Goal: Share content: Share content

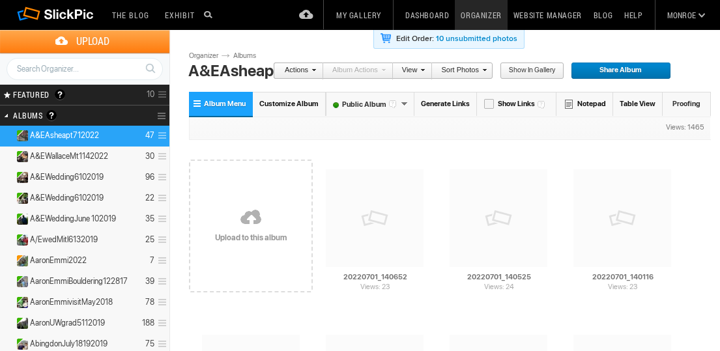
drag, startPoint x: 0, startPoint y: 0, endPoint x: 8, endPoint y: 135, distance: 135.0
click at [8, 135] on link at bounding box center [7, 135] width 12 height 10
click at [7, 113] on link at bounding box center [6, 115] width 12 height 21
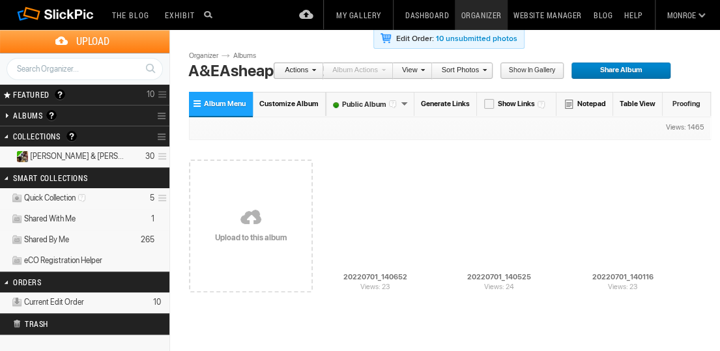
click at [9, 134] on link at bounding box center [6, 136] width 12 height 21
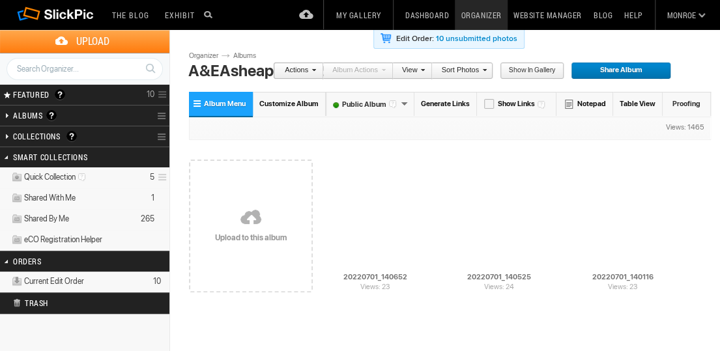
click at [158, 134] on link "Collection Options" at bounding box center [163, 137] width 12 height 18
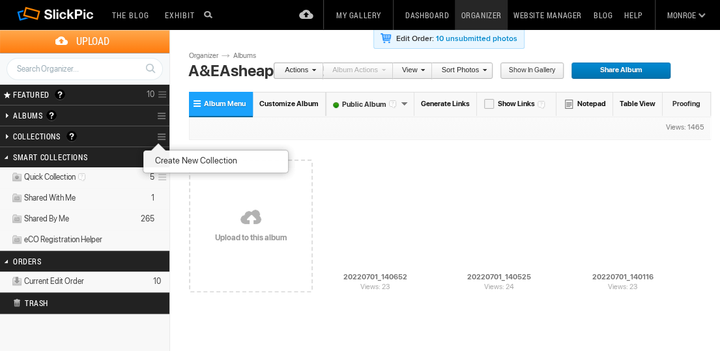
click at [40, 134] on h2 "Collections A collection is a great way of grouping your photos. It’s a virtual…" at bounding box center [67, 136] width 109 height 20
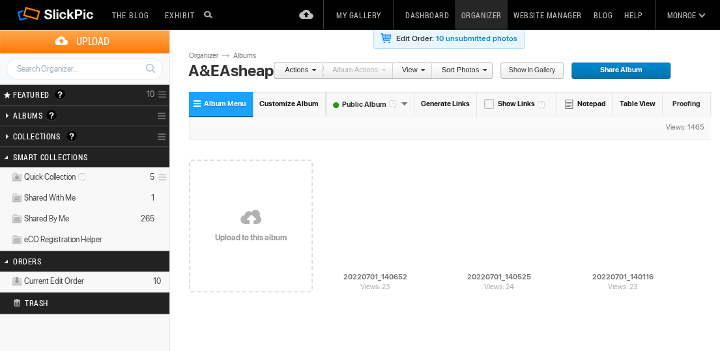
click at [41, 134] on h2 "Collections A collection is a great way of grouping your photos. It’s a virtual…" at bounding box center [67, 136] width 109 height 20
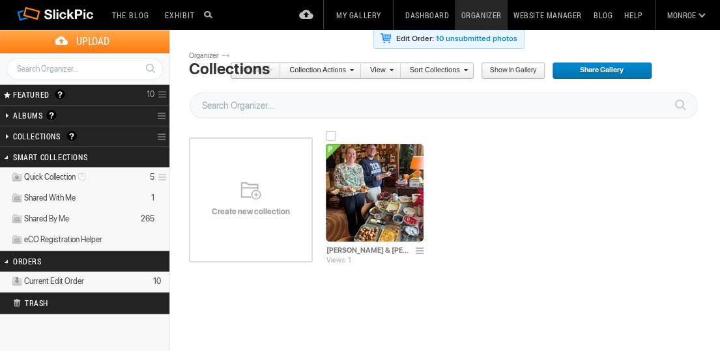
click at [419, 249] on span at bounding box center [421, 251] width 13 height 10
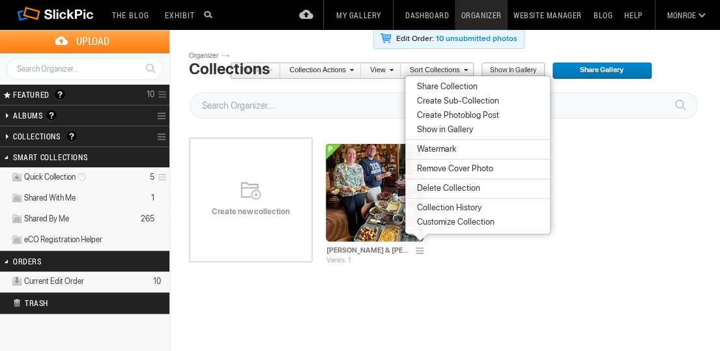
click at [462, 88] on span "Share Collection" at bounding box center [445, 86] width 64 height 10
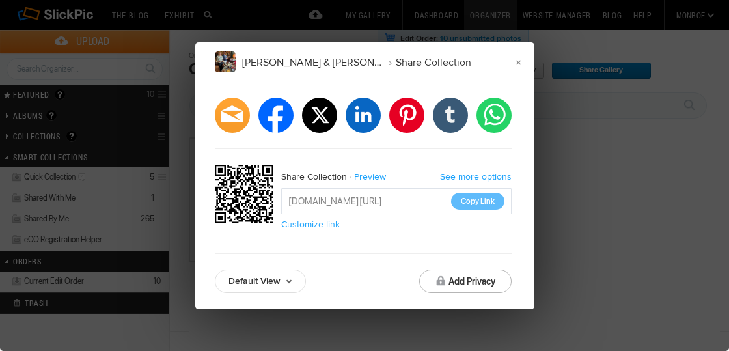
click at [490, 201] on button "Copy Link" at bounding box center [477, 201] width 53 height 17
